Goal: Browse casually: Explore the website without a specific task or goal

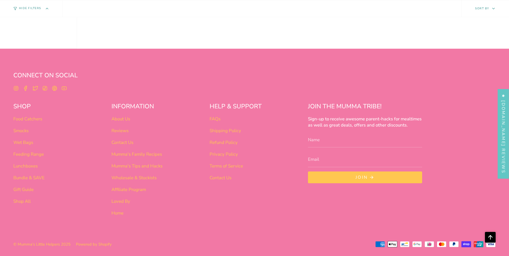
scroll to position [460, 0]
